Goal: Task Accomplishment & Management: Use online tool/utility

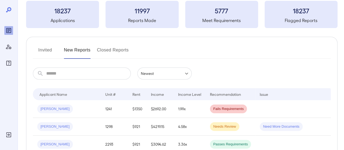
scroll to position [54, 0]
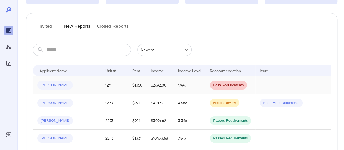
click at [74, 83] on div "[PERSON_NAME]" at bounding box center [66, 85] width 59 height 9
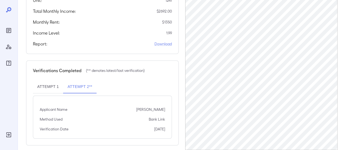
scroll to position [133, 0]
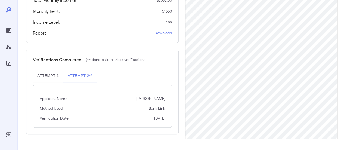
click at [47, 79] on button "Attempt 1" at bounding box center [48, 75] width 30 height 13
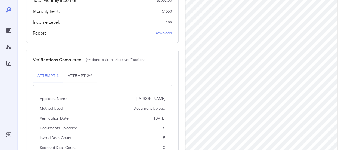
click at [81, 81] on button "Attempt 2**" at bounding box center [79, 75] width 33 height 13
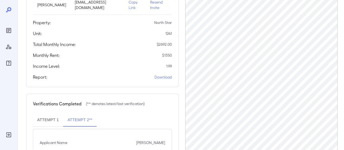
scroll to position [24, 0]
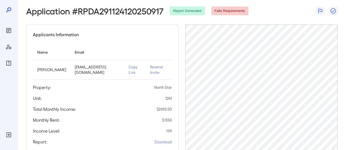
click at [135, 74] on p "Copy Link" at bounding box center [135, 69] width 13 height 11
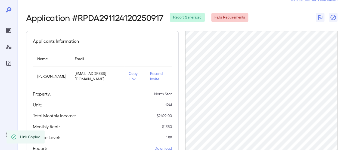
scroll to position [0, 0]
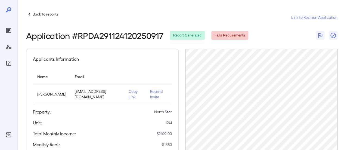
click at [42, 16] on p "Back to reports" at bounding box center [46, 13] width 26 height 5
